Goal: Obtain resource: Download file/media

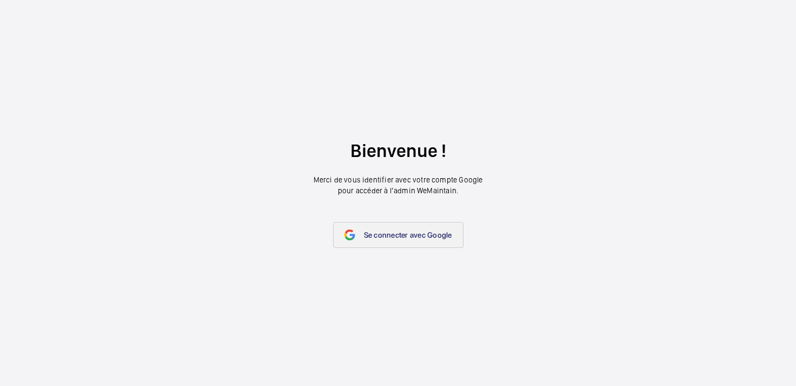
click at [392, 238] on span "Se connecter avec Google" at bounding box center [408, 235] width 88 height 9
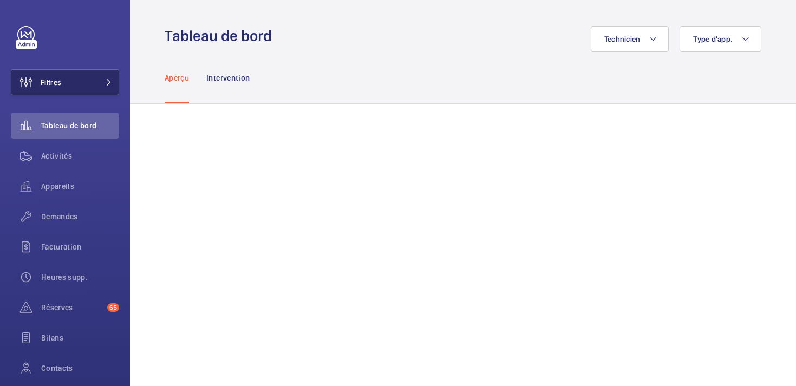
click at [102, 88] on button "Filtres" at bounding box center [65, 82] width 108 height 26
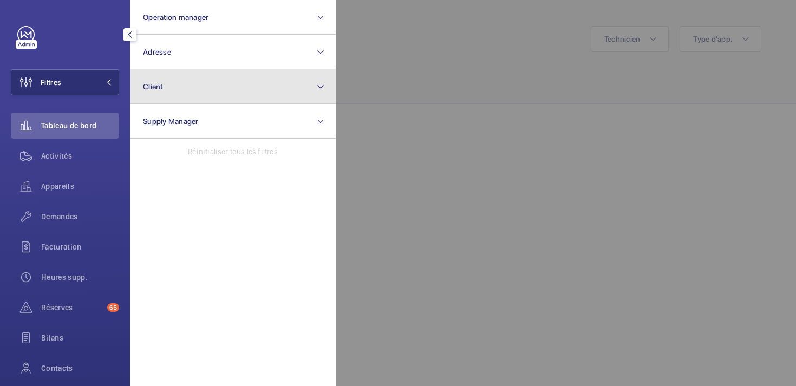
click at [193, 95] on button "Client" at bounding box center [233, 86] width 206 height 35
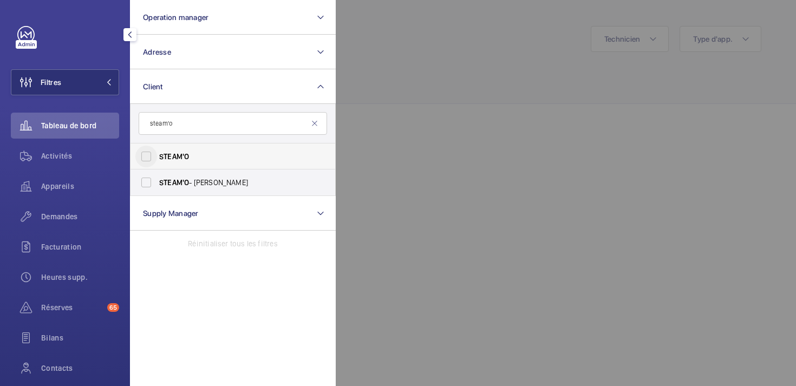
type input "steam'o"
click at [148, 156] on input "STEAM'O" at bounding box center [146, 157] width 22 height 22
checkbox input "true"
click at [398, 126] on div at bounding box center [734, 193] width 796 height 386
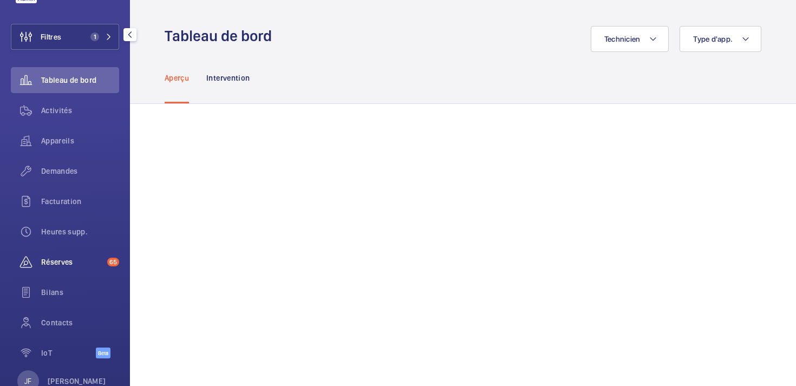
scroll to position [77, 0]
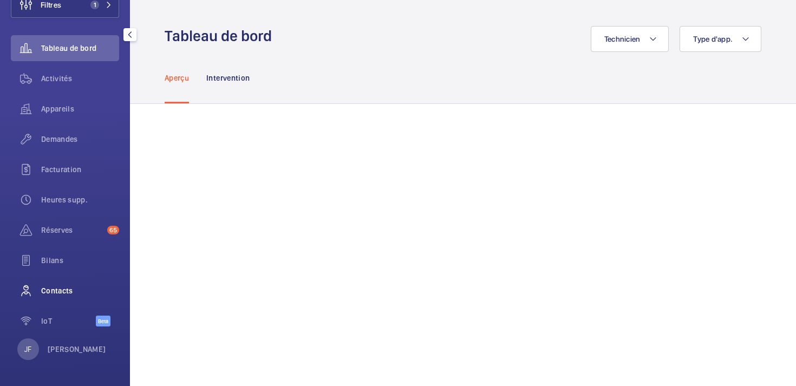
click at [47, 294] on span "Contacts" at bounding box center [80, 290] width 78 height 11
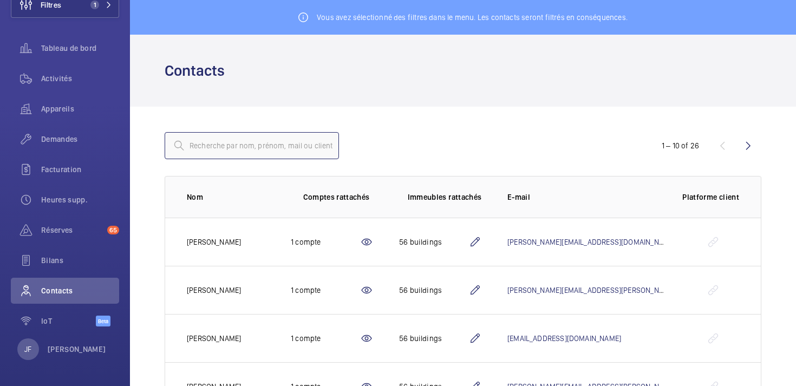
click at [218, 153] on input "text" at bounding box center [252, 145] width 174 height 27
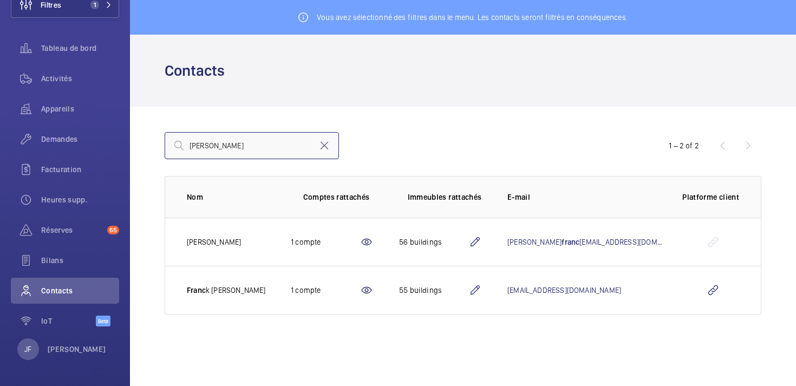
type input "franck"
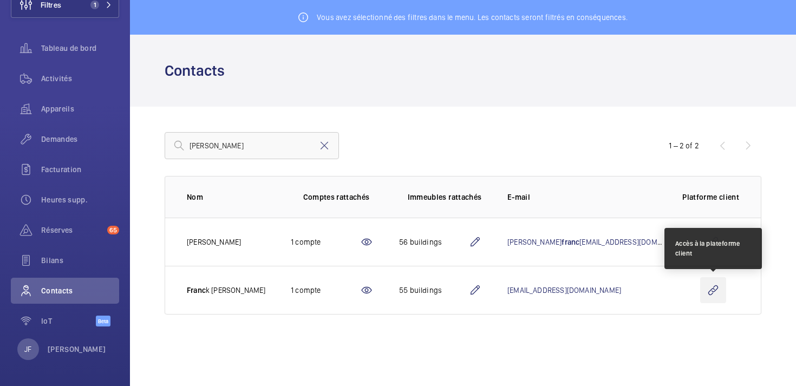
click at [712, 289] on wm-front-icon-button at bounding box center [713, 290] width 26 height 26
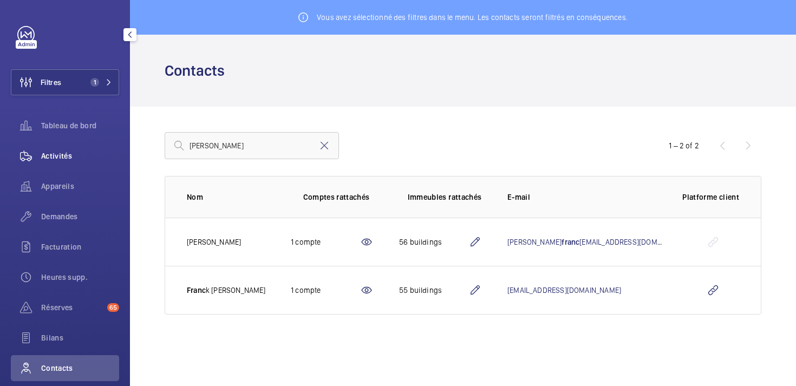
click at [56, 155] on span "Activités" at bounding box center [80, 156] width 78 height 11
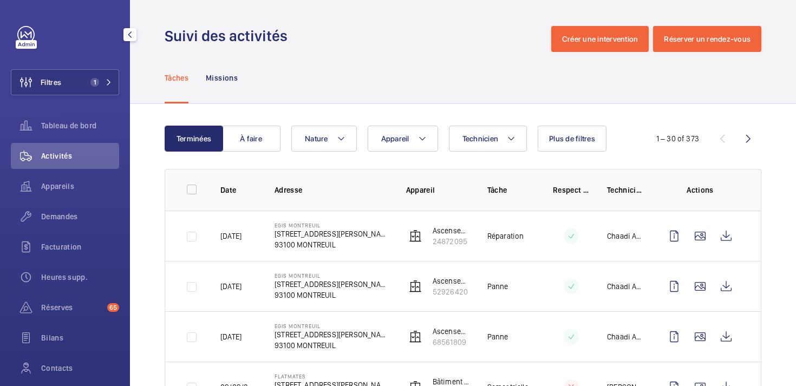
scroll to position [77, 0]
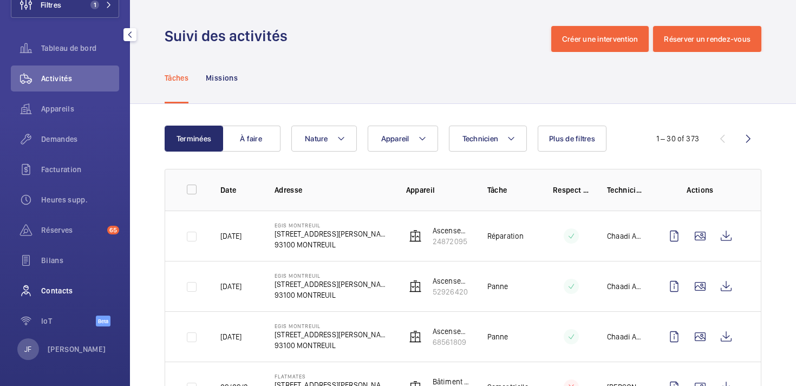
click at [46, 292] on span "Contacts" at bounding box center [80, 290] width 78 height 11
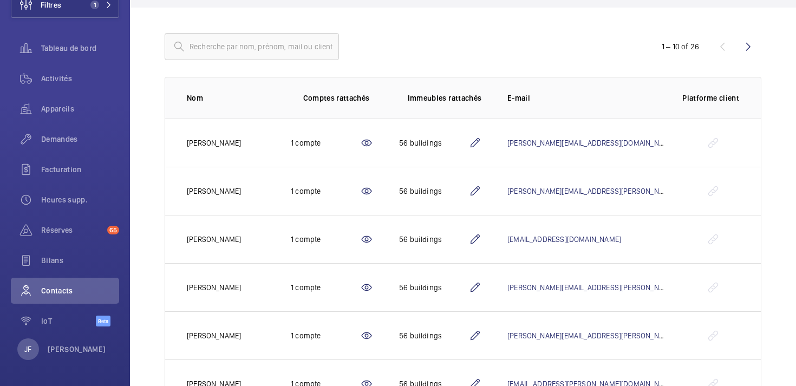
scroll to position [107, 0]
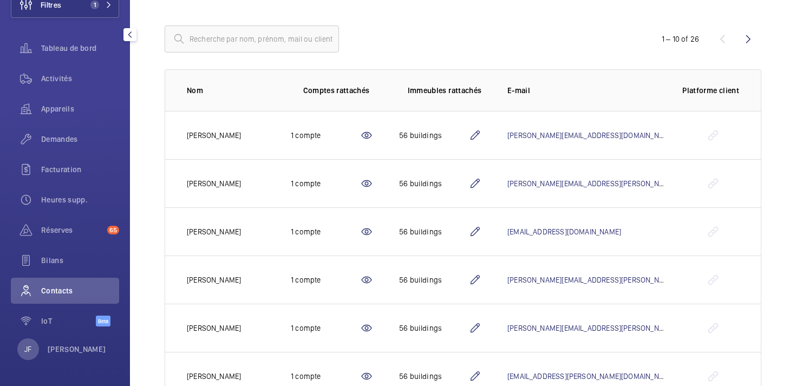
click at [59, 292] on span "Contacts" at bounding box center [80, 290] width 78 height 11
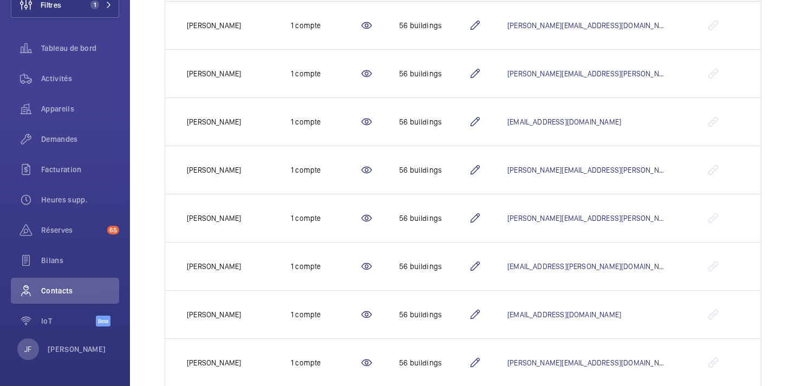
scroll to position [77, 0]
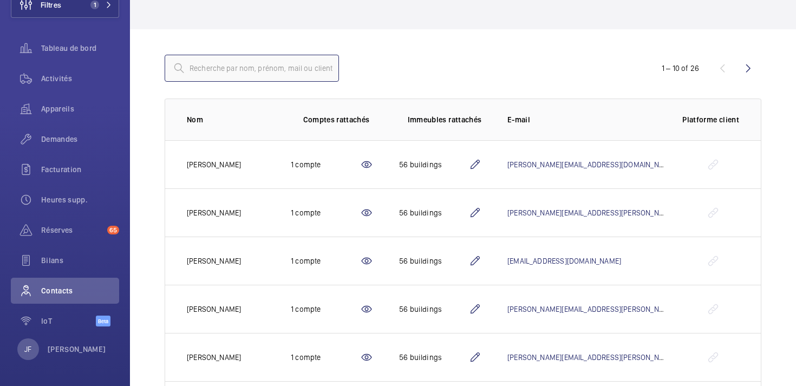
click at [272, 71] on input "text" at bounding box center [252, 68] width 174 height 27
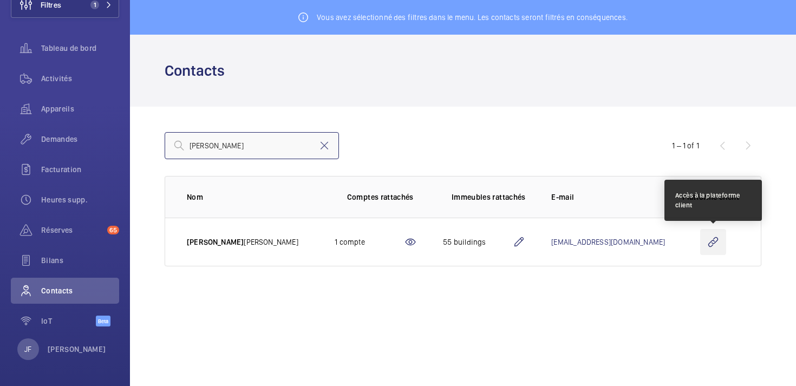
type input "franck"
click at [718, 240] on wm-front-icon-button at bounding box center [713, 242] width 26 height 26
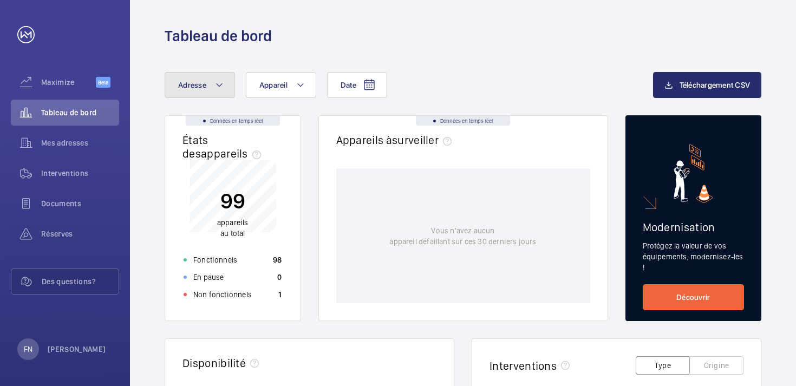
click at [209, 83] on button "Adresse" at bounding box center [200, 85] width 70 height 26
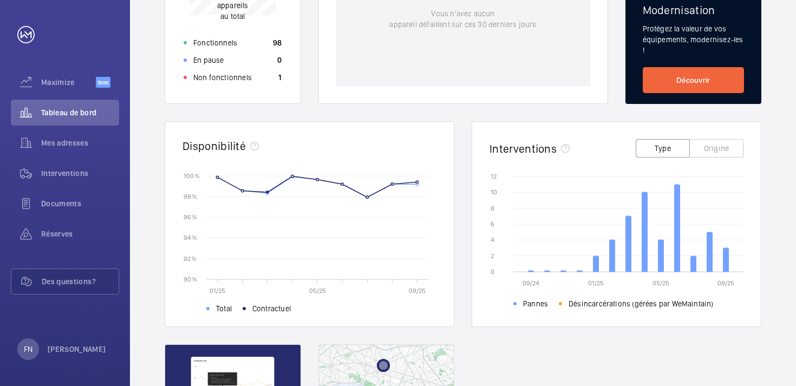
scroll to position [218, 0]
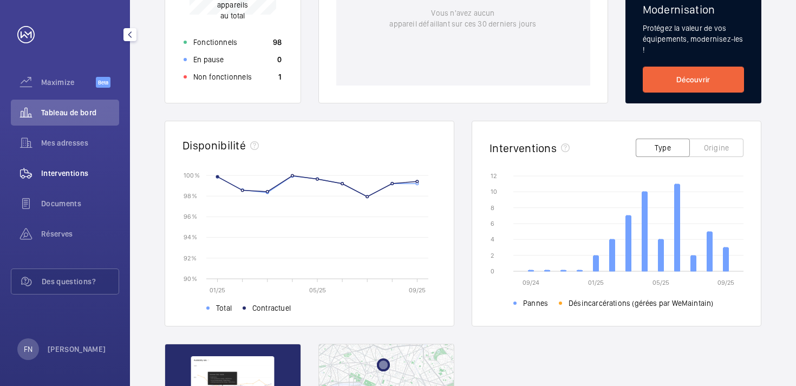
click at [54, 173] on span "Interventions" at bounding box center [80, 173] width 78 height 11
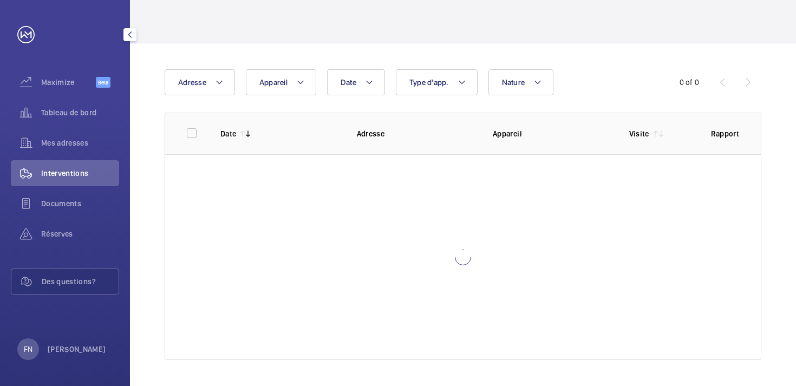
scroll to position [55, 0]
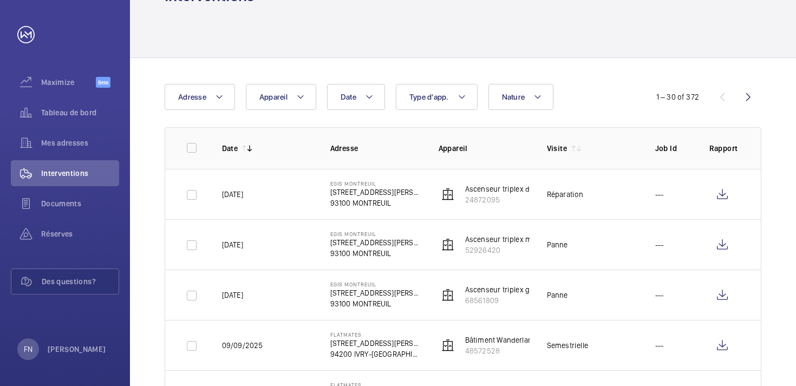
scroll to position [33, 0]
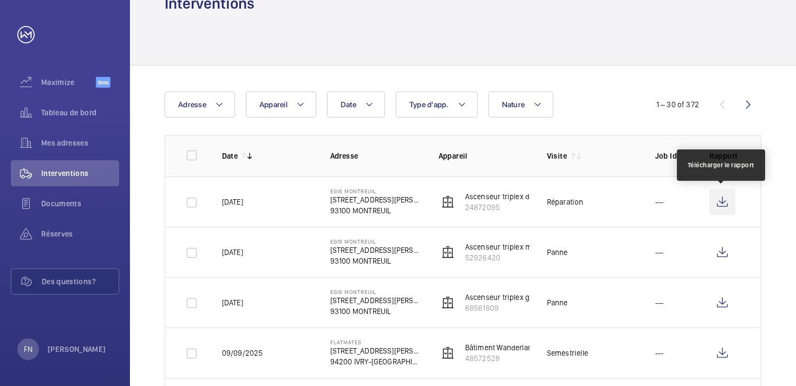
click at [719, 200] on wm-front-icon-button at bounding box center [723, 202] width 26 height 26
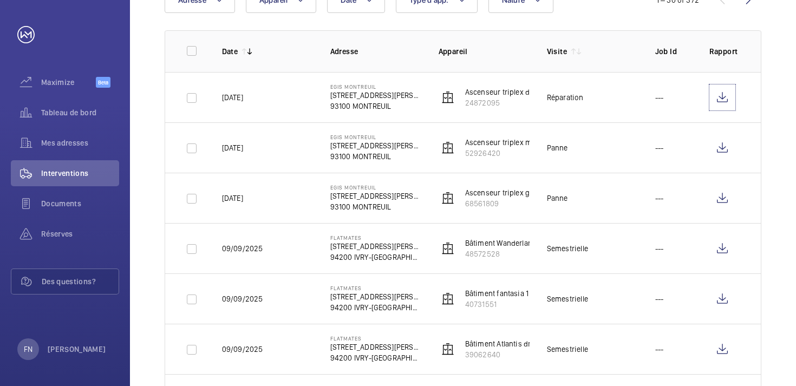
scroll to position [147, 0]
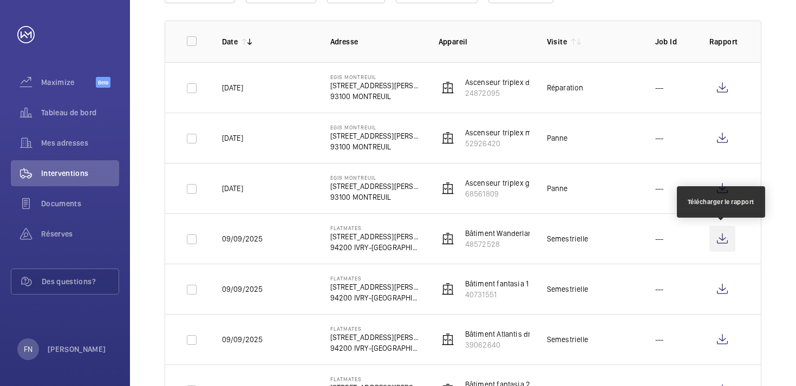
click at [729, 241] on wm-front-icon-button at bounding box center [723, 239] width 26 height 26
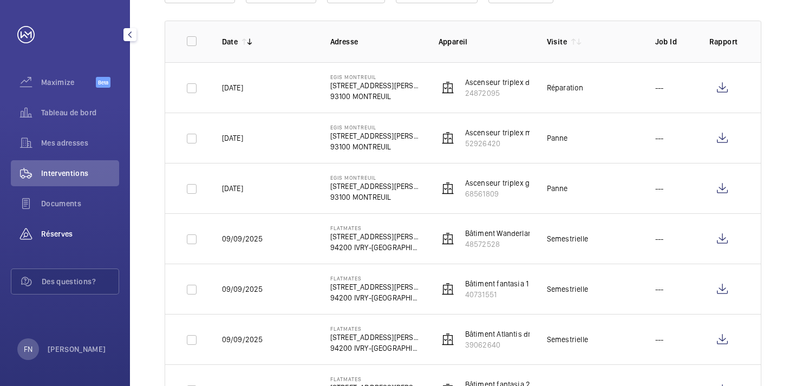
click at [108, 225] on div "Réserves" at bounding box center [65, 234] width 108 height 26
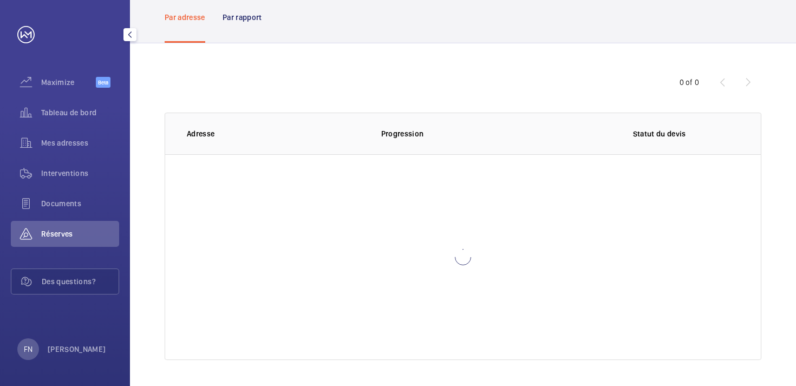
scroll to position [55, 0]
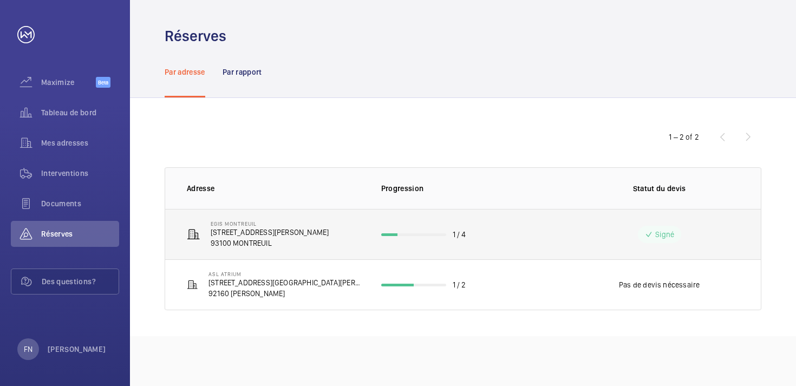
click at [277, 232] on p "[STREET_ADDRESS][PERSON_NAME]" at bounding box center [270, 232] width 118 height 11
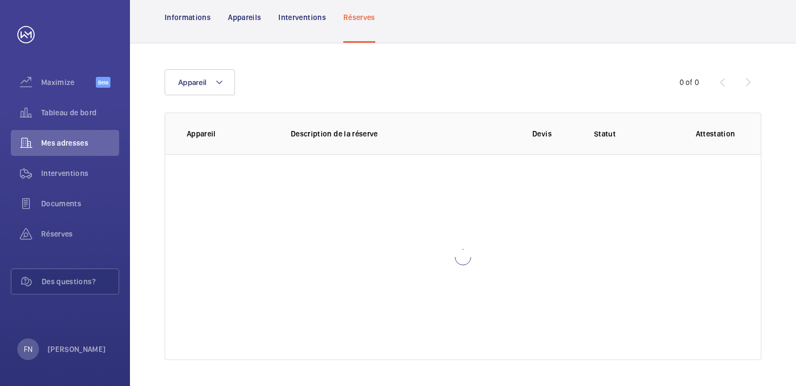
scroll to position [84, 0]
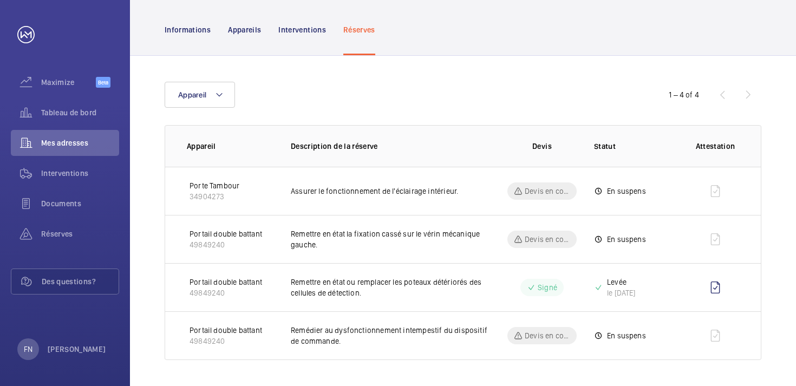
drag, startPoint x: 606, startPoint y: 283, endPoint x: 662, endPoint y: 290, distance: 56.7
click at [662, 290] on td "Levée le [DATE]" at bounding box center [626, 287] width 98 height 48
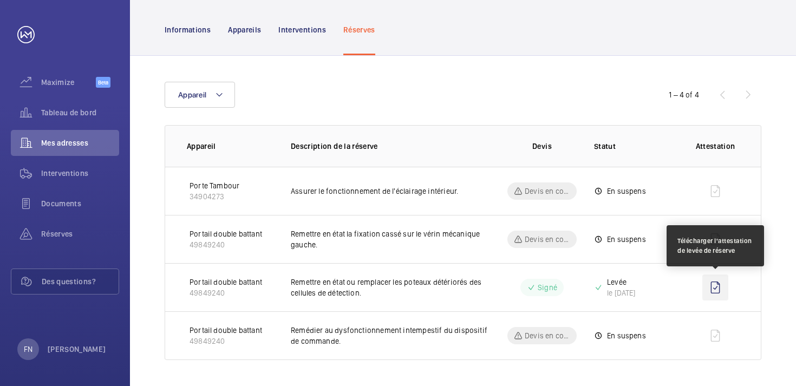
click at [715, 287] on wm-front-icon-button at bounding box center [716, 288] width 26 height 26
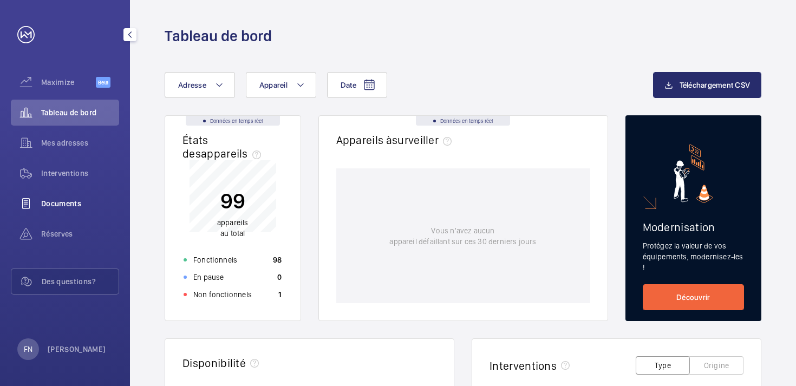
click at [68, 205] on span "Documents" at bounding box center [80, 203] width 78 height 11
